Goal: Task Accomplishment & Management: Complete application form

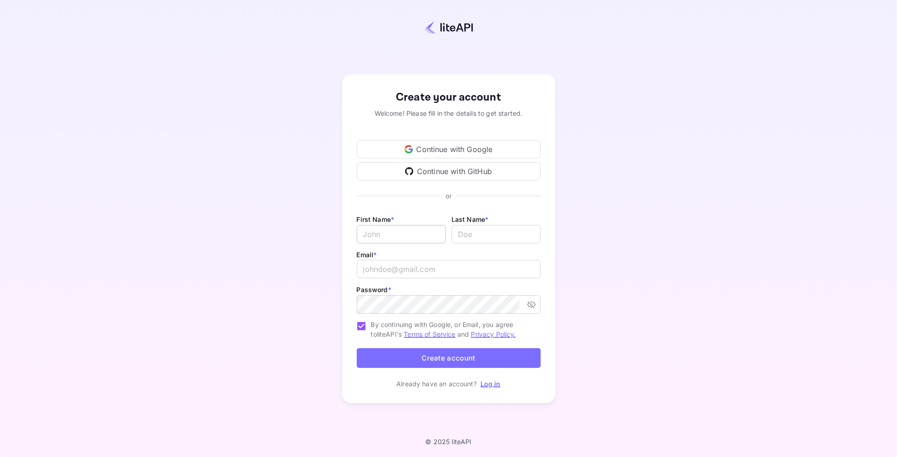
type input "[EMAIL_ADDRESS][DOMAIN_NAME]"
click at [375, 232] on input "Email *" at bounding box center [401, 234] width 89 height 18
type input "N"
paste input "[US_STATE][GEOGRAPHIC_DATA]"
drag, startPoint x: 401, startPoint y: 234, endPoint x: 438, endPoint y: 233, distance: 36.8
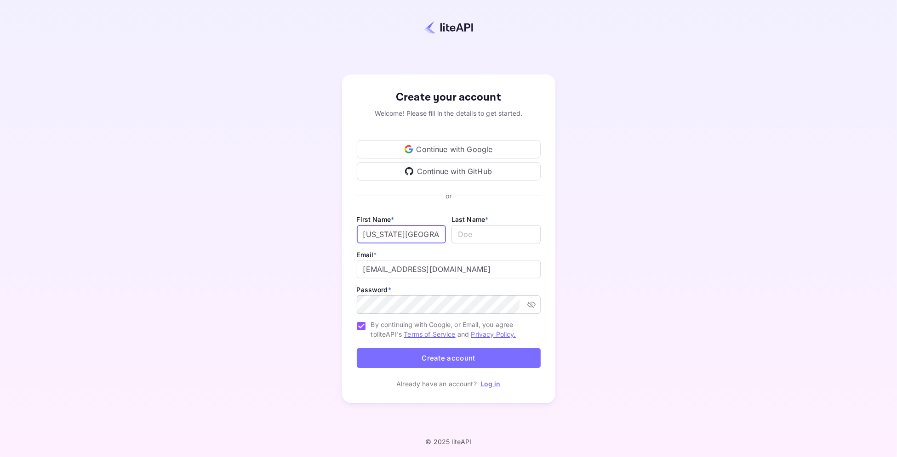
click at [438, 233] on input "[US_STATE][GEOGRAPHIC_DATA]" at bounding box center [401, 234] width 89 height 18
type input "[US_STATE]"
click at [461, 236] on input "lastName" at bounding box center [495, 234] width 89 height 18
paste input "[US_STATE][GEOGRAPHIC_DATA]"
type input "[US_STATE][GEOGRAPHIC_DATA]"
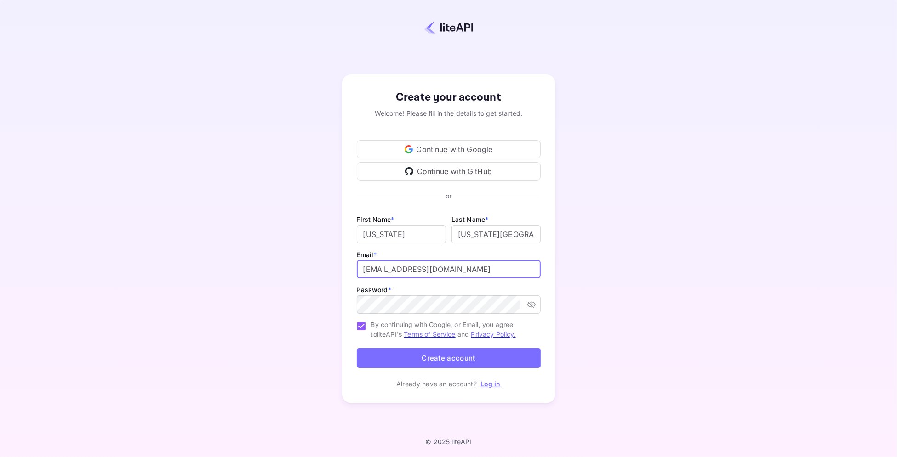
drag, startPoint x: 450, startPoint y: 274, endPoint x: 326, endPoint y: 277, distance: 124.1
click at [326, 277] on div "Create your account Welcome! Please fill in the details to get started. Continu…" at bounding box center [448, 239] width 816 height 398
type input "V"
type input "[PERSON_NAME][EMAIL_ADDRESS][DOMAIN_NAME]"
click at [353, 93] on div "Create your account Welcome! Please fill in the details to get started. Continu…" at bounding box center [448, 238] width 213 height 329
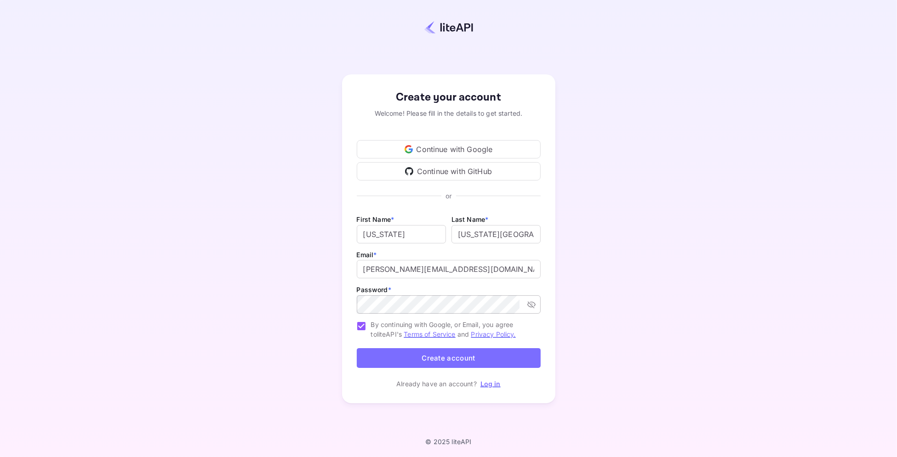
click at [531, 303] on icon "toggle password visibility" at bounding box center [531, 304] width 9 height 9
click at [444, 361] on button "Create account" at bounding box center [449, 358] width 184 height 20
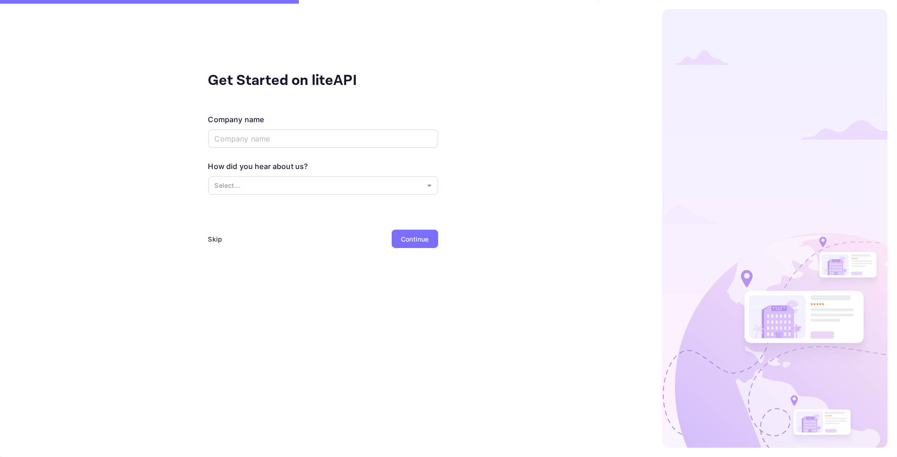
click at [211, 237] on div "Skip" at bounding box center [215, 239] width 14 height 10
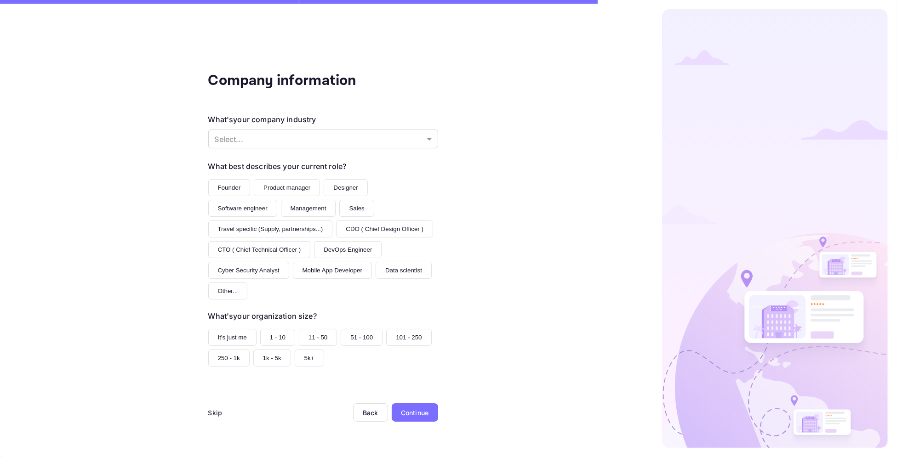
click at [440, 414] on div "Company information What's your company industry Select... ​ What best describe…" at bounding box center [323, 228] width 646 height 457
click at [425, 416] on div "Continue" at bounding box center [415, 413] width 28 height 10
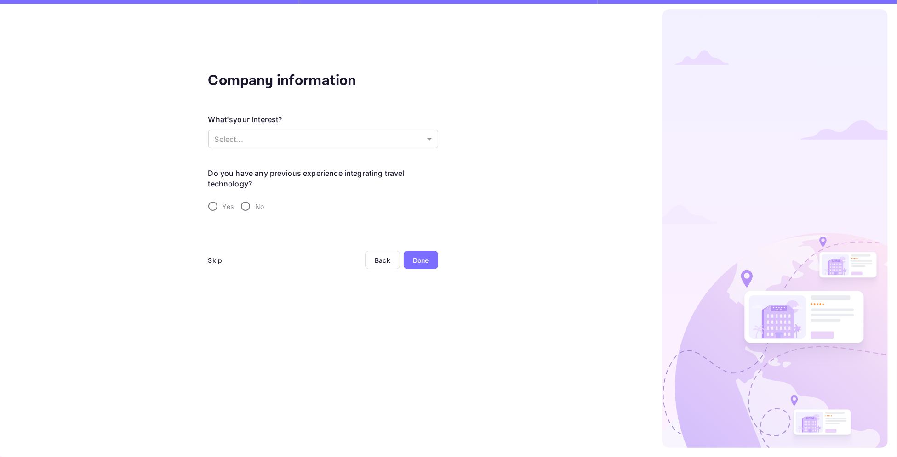
click at [429, 259] on div "Done" at bounding box center [421, 260] width 34 height 18
